Goal: Information Seeking & Learning: Learn about a topic

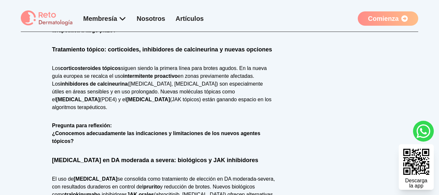
scroll to position [455, 0]
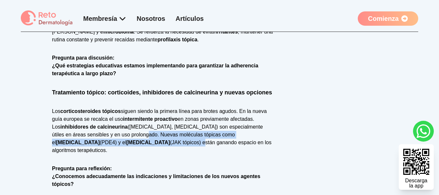
drag, startPoint x: 126, startPoint y: 118, endPoint x: 112, endPoint y: 127, distance: 17.2
click at [112, 127] on p "Los corticosteroides tópicos siguen siendo la primera línea para brotes agudos.…" at bounding box center [163, 130] width 223 height 47
copy p "Nuevas moléculas tópicas como el [MEDICAL_DATA] (PDE4) y el [MEDICAL_DATA] (JAK…"
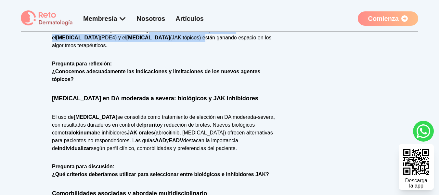
scroll to position [585, 0]
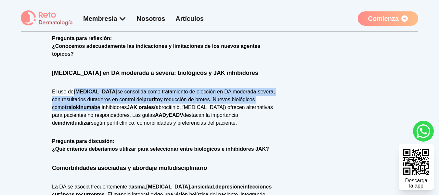
drag, startPoint x: 75, startPoint y: 68, endPoint x: 87, endPoint y: 82, distance: 18.2
click at [87, 88] on p "El uso de [MEDICAL_DATA] se consolida como tratamiento de elección en DA modera…" at bounding box center [163, 107] width 223 height 39
copy p "[MEDICAL_DATA] se consolida como tratamiento de elección en DA moderada-severa,…"
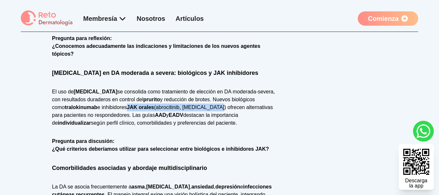
drag, startPoint x: 116, startPoint y: 81, endPoint x: 204, endPoint y: 86, distance: 87.8
click at [204, 88] on p "El uso de [MEDICAL_DATA] se consolida como tratamiento de elección en DA modera…" at bounding box center [163, 107] width 223 height 39
copy p "JAK orales (abrocitinib, [MEDICAL_DATA])"
